Goal: Find specific page/section: Find specific page/section

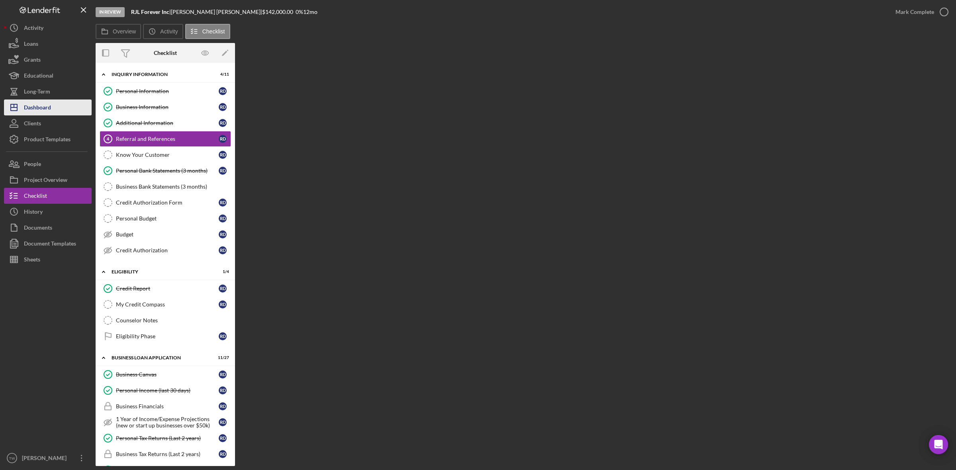
scroll to position [499, 0]
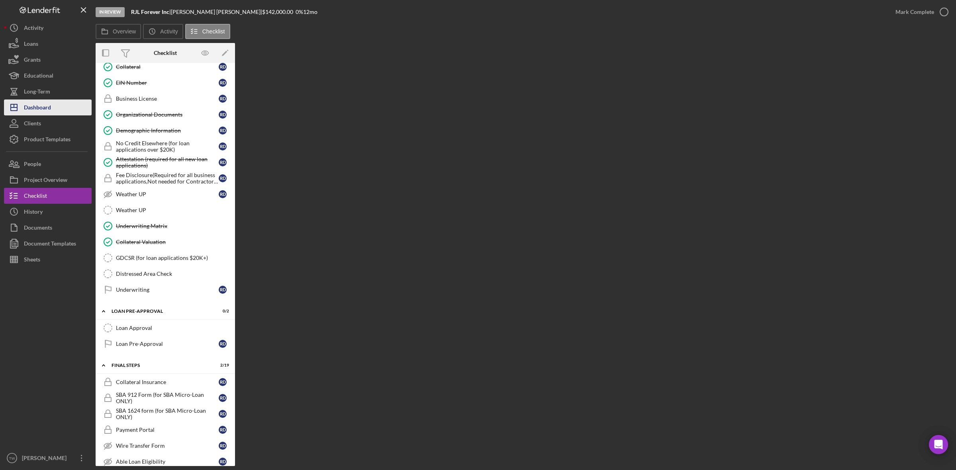
click at [68, 102] on button "Icon/Dashboard Dashboard" at bounding box center [48, 108] width 88 height 16
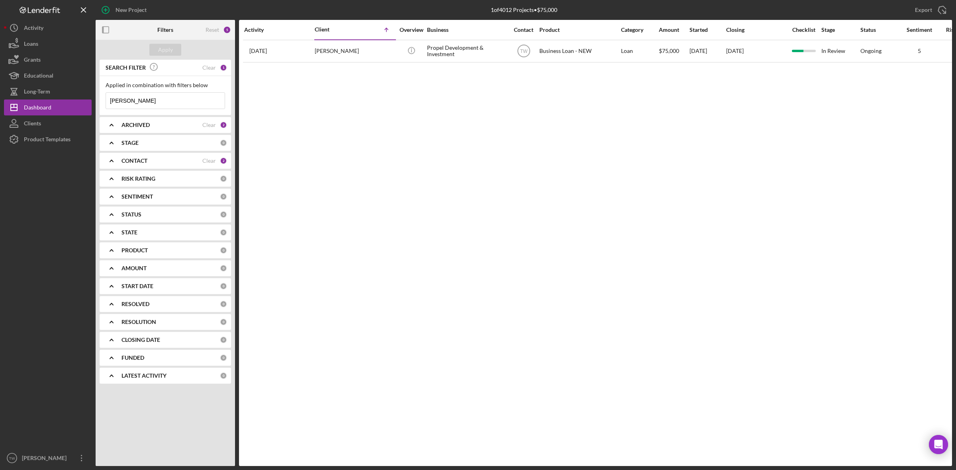
click at [164, 102] on input "[PERSON_NAME]" at bounding box center [165, 101] width 119 height 16
type input "s"
type input "[PERSON_NAME]"
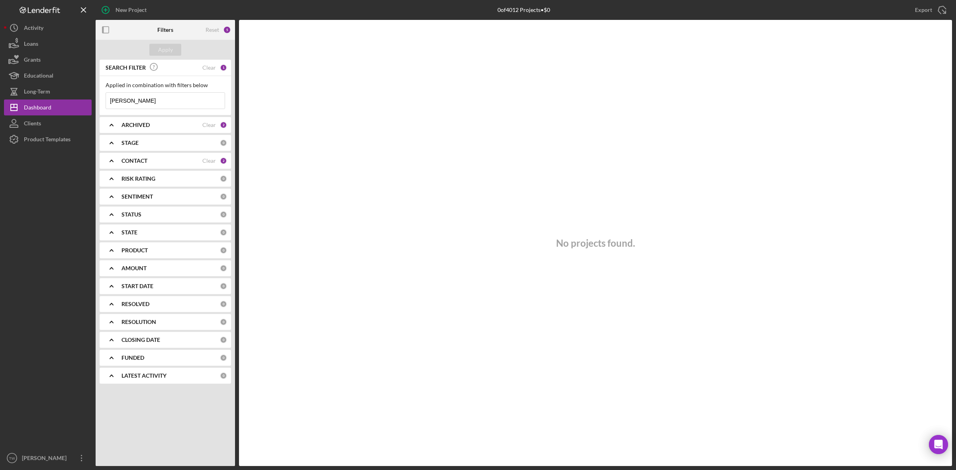
click at [152, 95] on input "[PERSON_NAME]" at bounding box center [165, 101] width 119 height 16
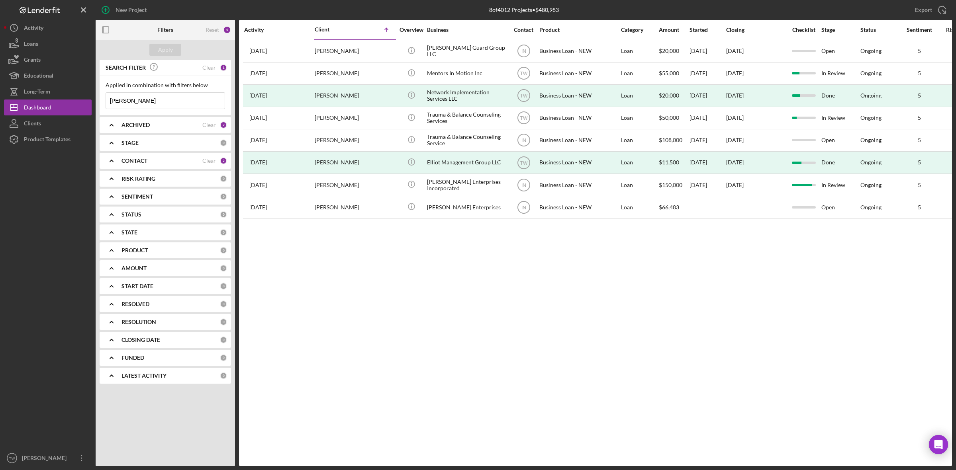
click at [154, 100] on input "[PERSON_NAME]" at bounding box center [165, 101] width 119 height 16
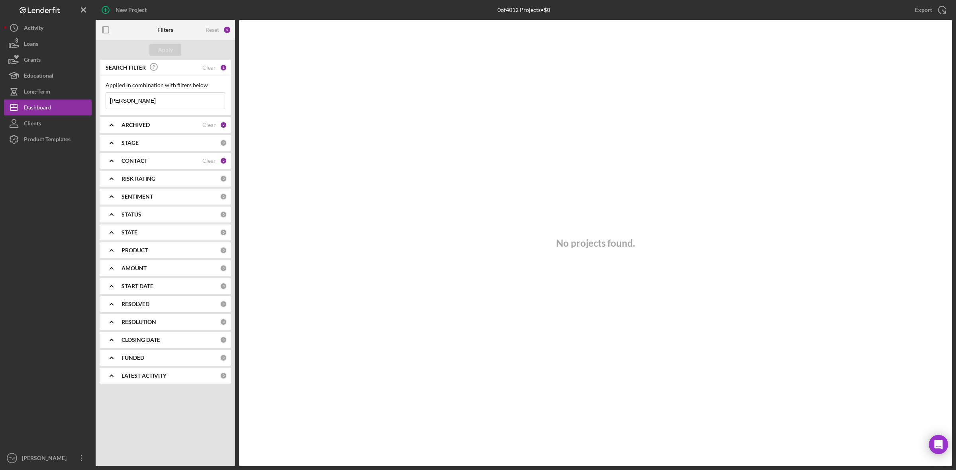
type input "[PERSON_NAME]"
